Goal: Information Seeking & Learning: Learn about a topic

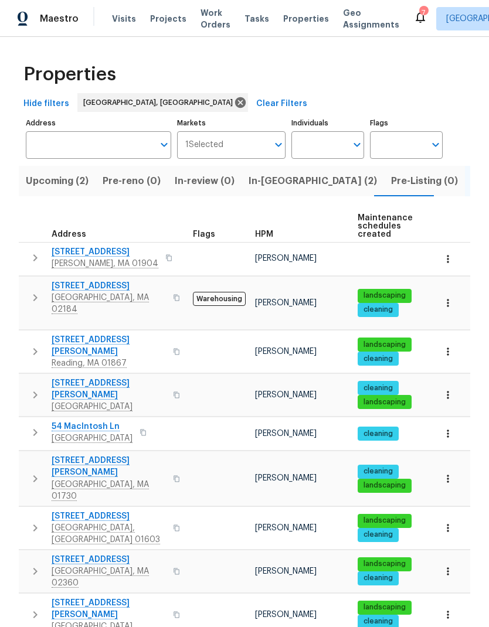
click at [291, 15] on span "Properties" at bounding box center [306, 19] width 46 height 12
click at [296, 22] on span "Properties" at bounding box center [306, 19] width 46 height 12
click at [94, 433] on span "[GEOGRAPHIC_DATA]" at bounding box center [92, 439] width 81 height 12
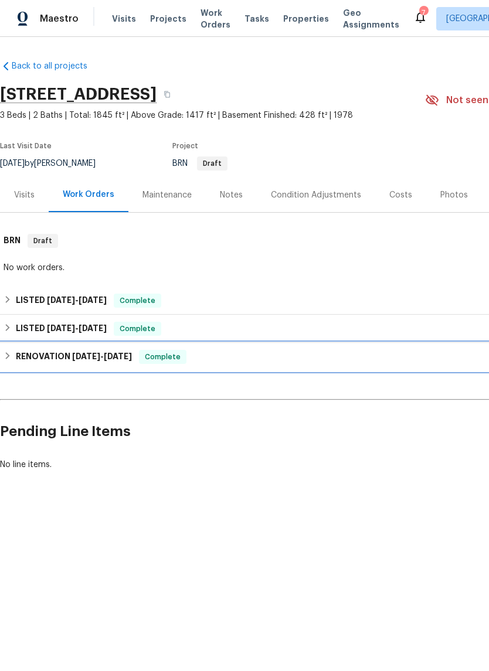
click at [104, 356] on span "5/19/25" at bounding box center [118, 356] width 28 height 8
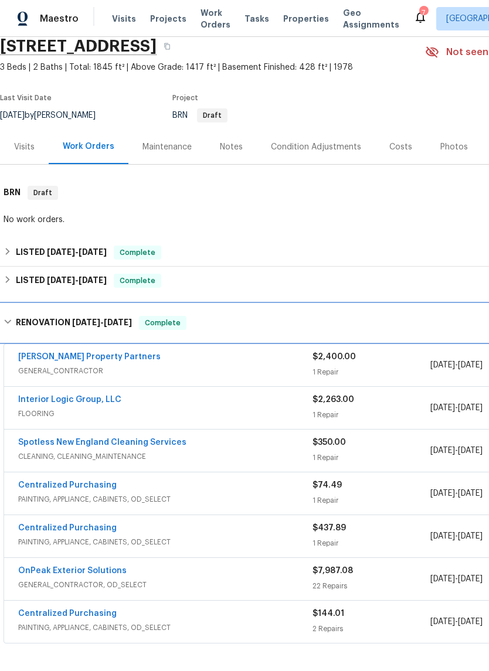
scroll to position [46, 0]
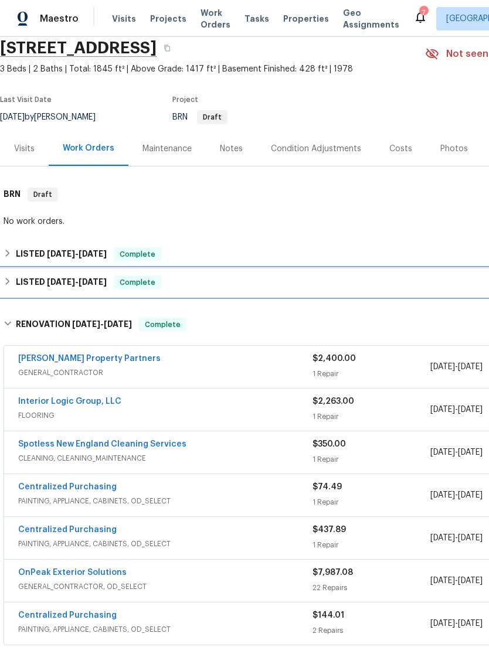
click at [95, 278] on span "5/23/25" at bounding box center [93, 282] width 28 height 8
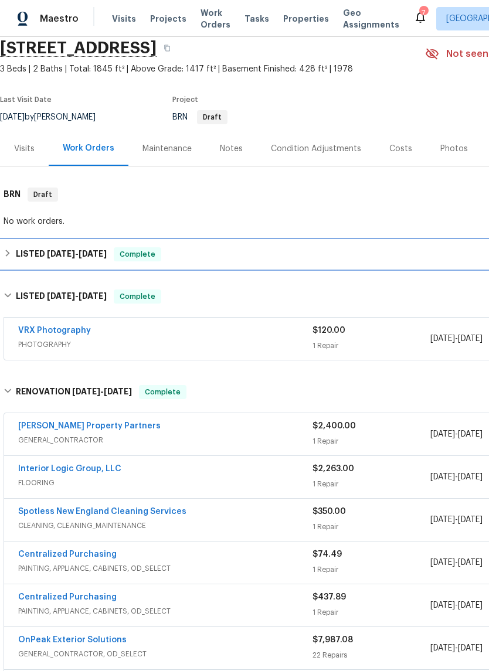
click at [93, 253] on span "6/9/25" at bounding box center [93, 254] width 28 height 8
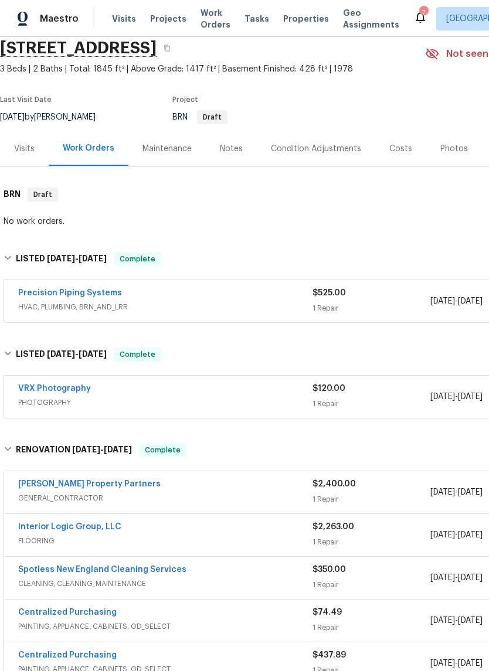
click at [80, 314] on div "Precision Piping Systems HVAC, PLUMBING, BRN_AND_LRR" at bounding box center [165, 301] width 294 height 28
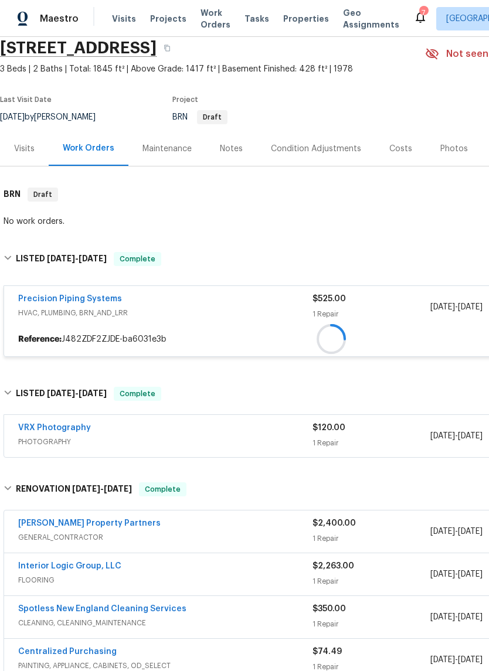
click at [81, 315] on span "HVAC, PLUMBING, BRN_AND_LRR" at bounding box center [165, 313] width 294 height 12
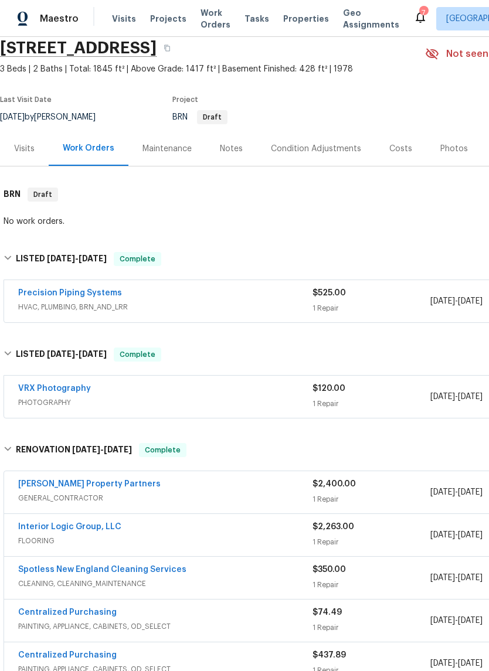
click at [97, 296] on link "Precision Piping Systems" at bounding box center [70, 293] width 104 height 8
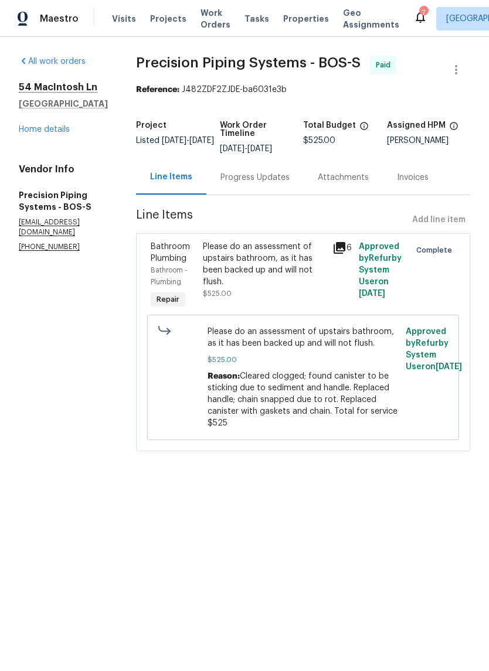
click at [56, 133] on link "Home details" at bounding box center [44, 129] width 51 height 8
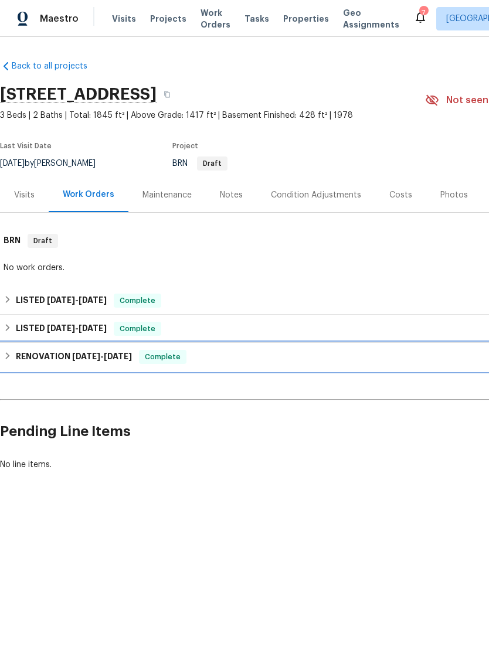
click at [90, 361] on h6 "RENOVATION 5/1/25 - 5/19/25" at bounding box center [74, 357] width 116 height 14
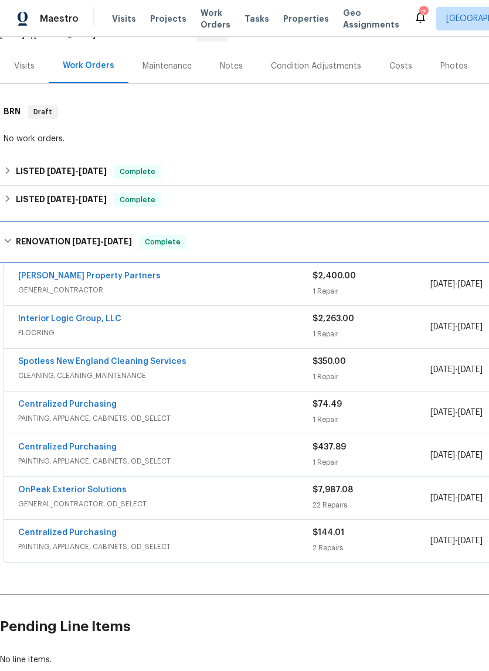
scroll to position [129, 0]
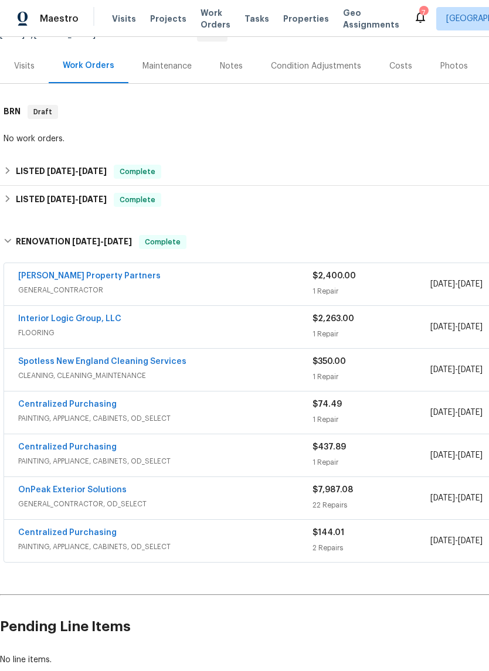
click at [88, 276] on link "Portillo Property Partners" at bounding box center [89, 276] width 142 height 8
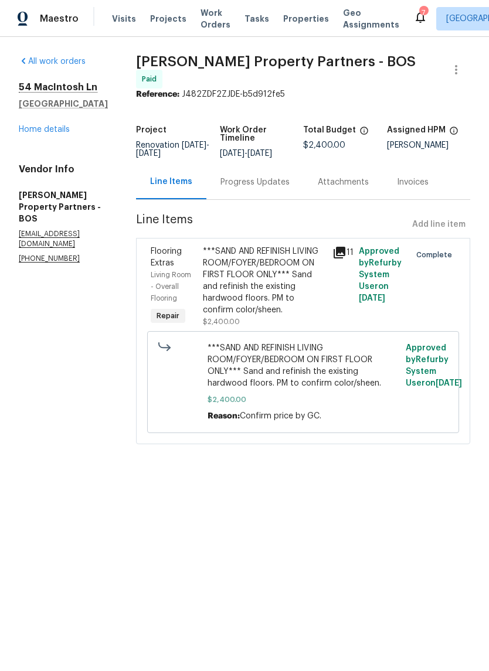
click at [64, 126] on link "Home details" at bounding box center [44, 129] width 51 height 8
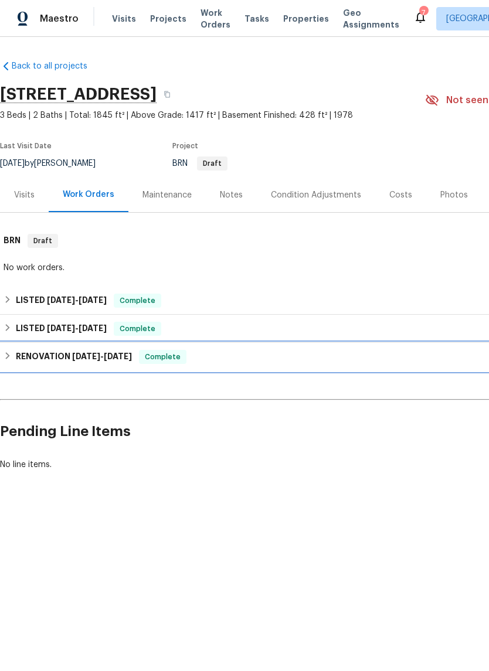
click at [100, 354] on span "5/1/25 - 5/19/25" at bounding box center [102, 356] width 60 height 8
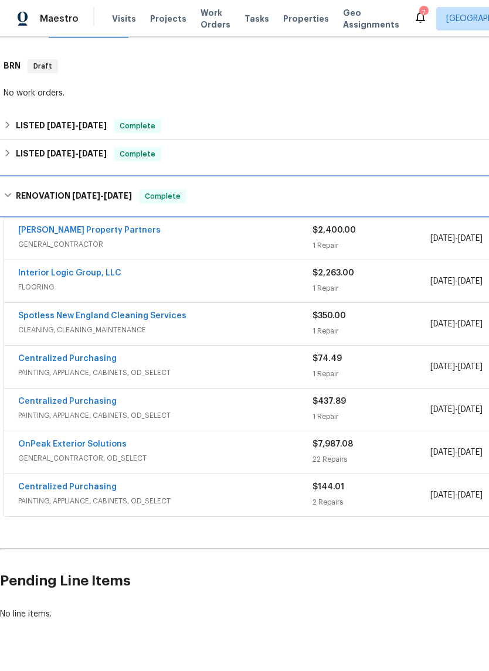
scroll to position [174, 0]
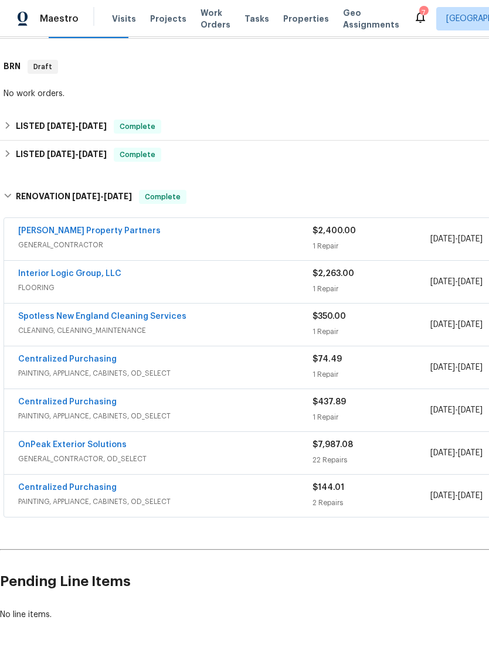
click at [94, 441] on link "OnPeak Exterior Solutions" at bounding box center [72, 445] width 108 height 8
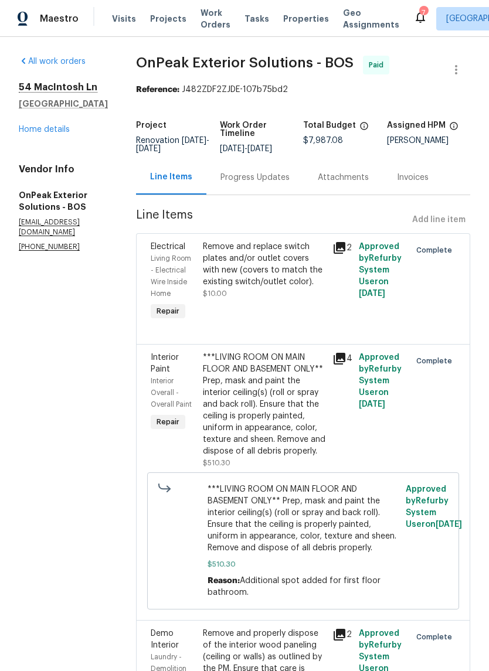
click at [49, 134] on link "Home details" at bounding box center [44, 129] width 51 height 8
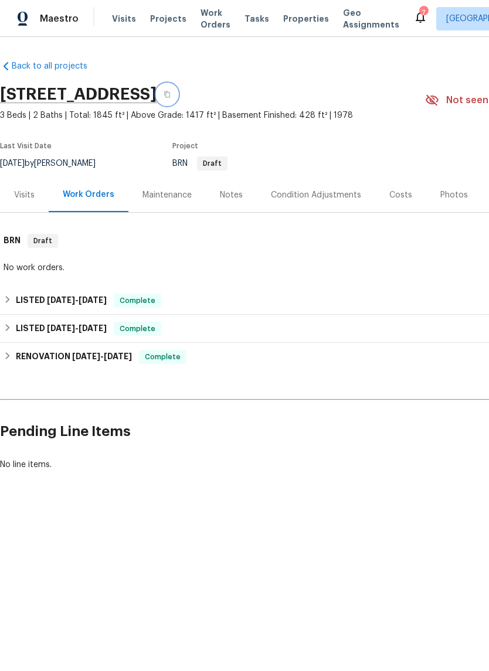
click at [178, 95] on button "button" at bounding box center [166, 94] width 21 height 21
